Goal: Transaction & Acquisition: Purchase product/service

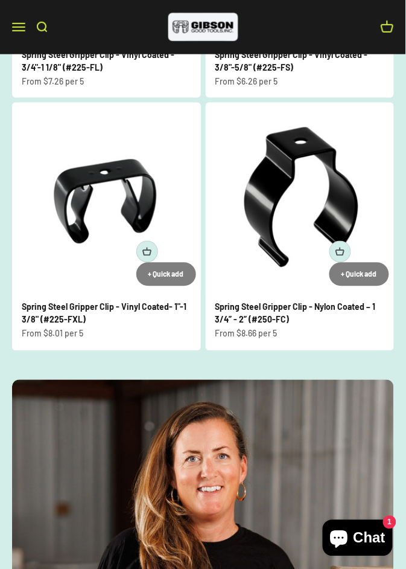
scroll to position [673, 0]
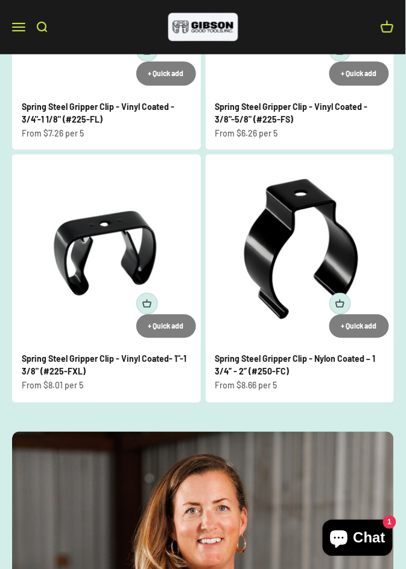
click at [309, 357] on link "Spring Steel Gripper Clip - Nylon Coated – 1 3/4” - 2” (#250-FC)" at bounding box center [296, 365] width 161 height 23
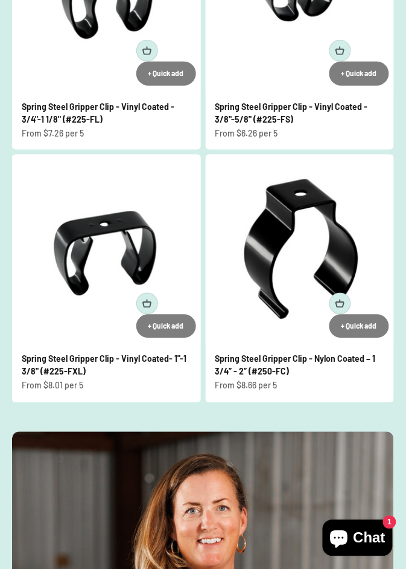
click at [283, 300] on img at bounding box center [300, 249] width 189 height 189
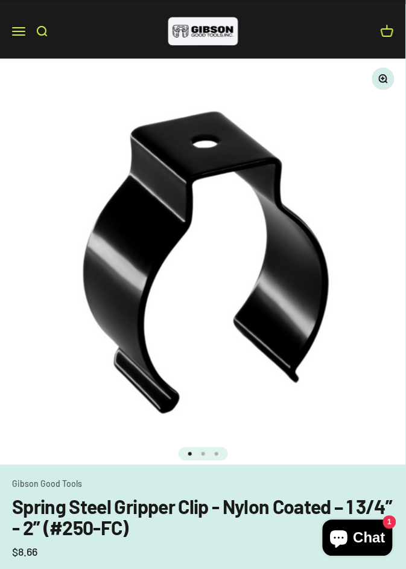
scroll to position [22, 0]
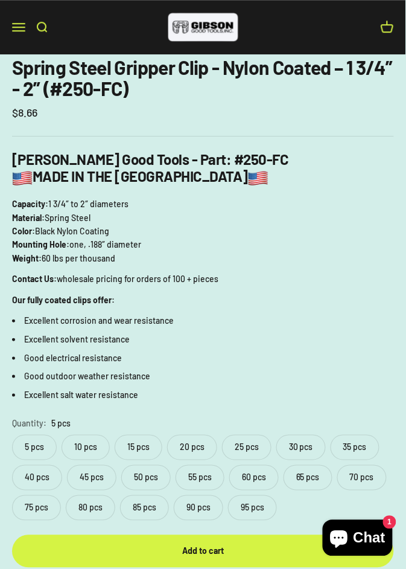
scroll to position [463, 0]
